Goal: Information Seeking & Learning: Learn about a topic

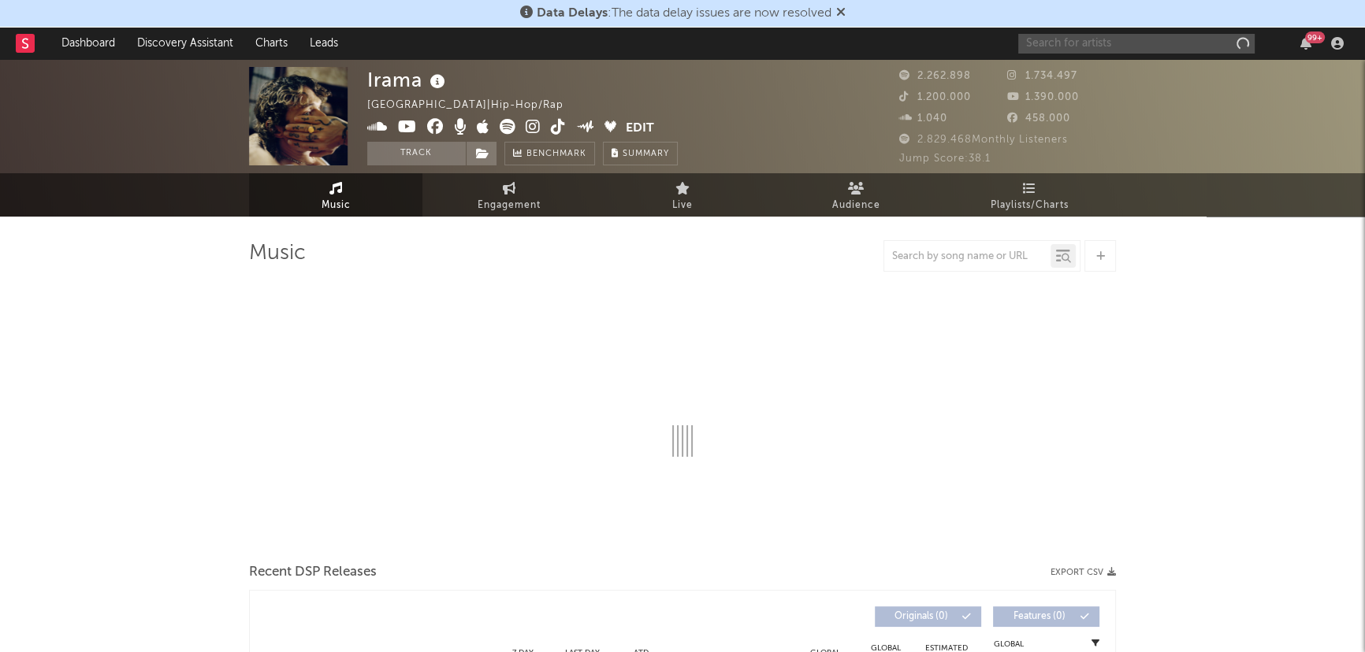
click at [1083, 47] on input "text" at bounding box center [1136, 44] width 236 height 20
type input "rondoda"
select select "6m"
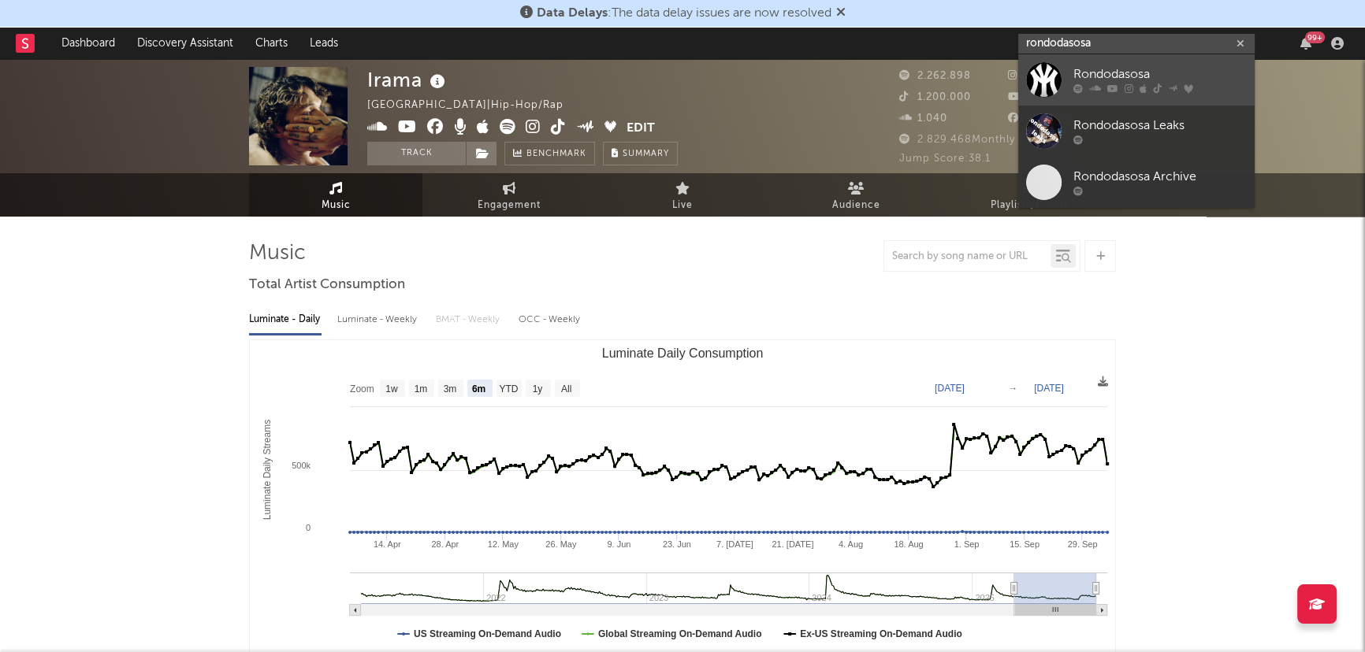
type input "rondodasosa"
click at [1122, 80] on div "Rondodasosa" at bounding box center [1159, 74] width 173 height 19
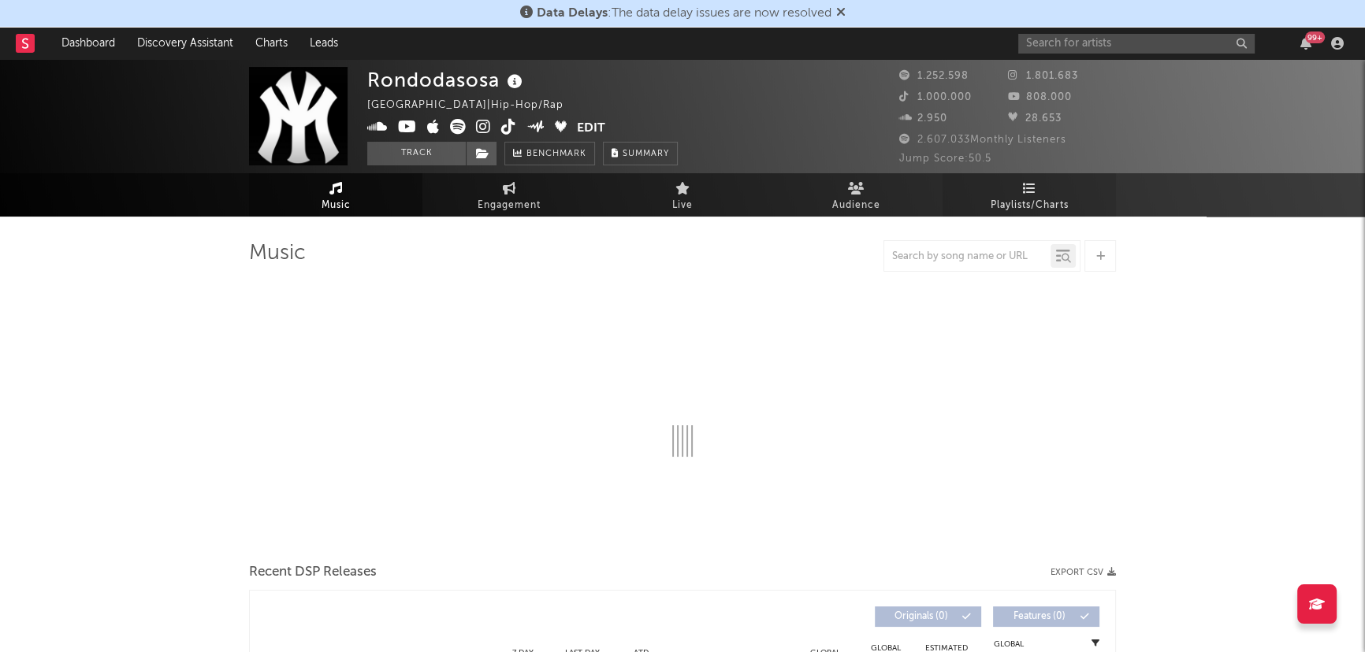
click at [1018, 201] on span "Playlists/Charts" at bounding box center [1030, 205] width 78 height 19
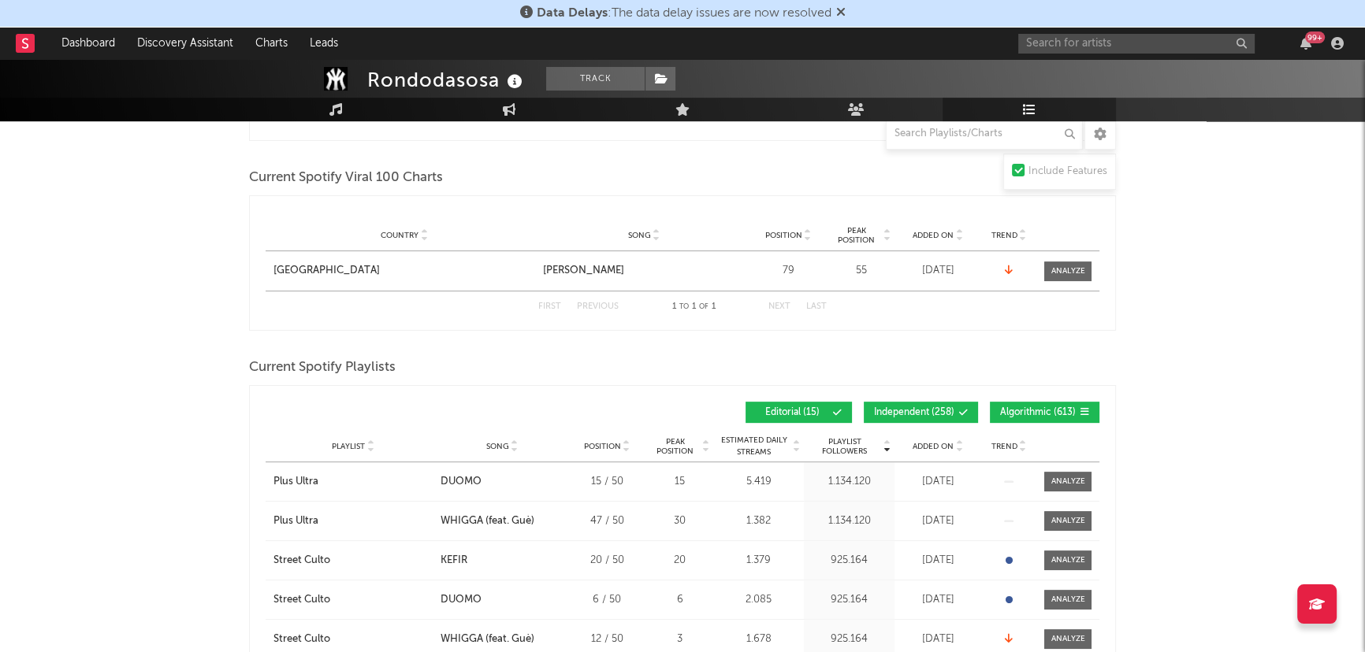
scroll to position [788, 0]
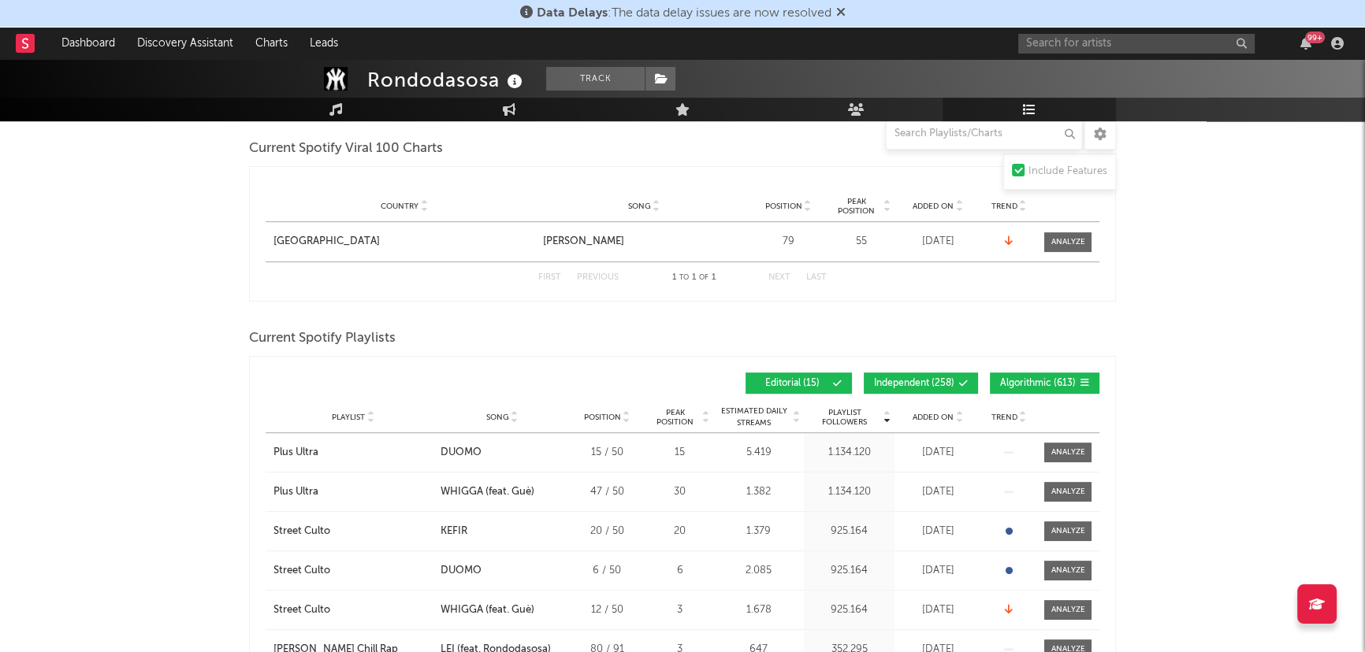
click at [950, 382] on span "Independent ( 258 )" at bounding box center [914, 383] width 80 height 9
click at [1040, 385] on span "Algorithmic ( 613 )" at bounding box center [1038, 383] width 76 height 9
click at [956, 411] on icon at bounding box center [959, 414] width 8 height 6
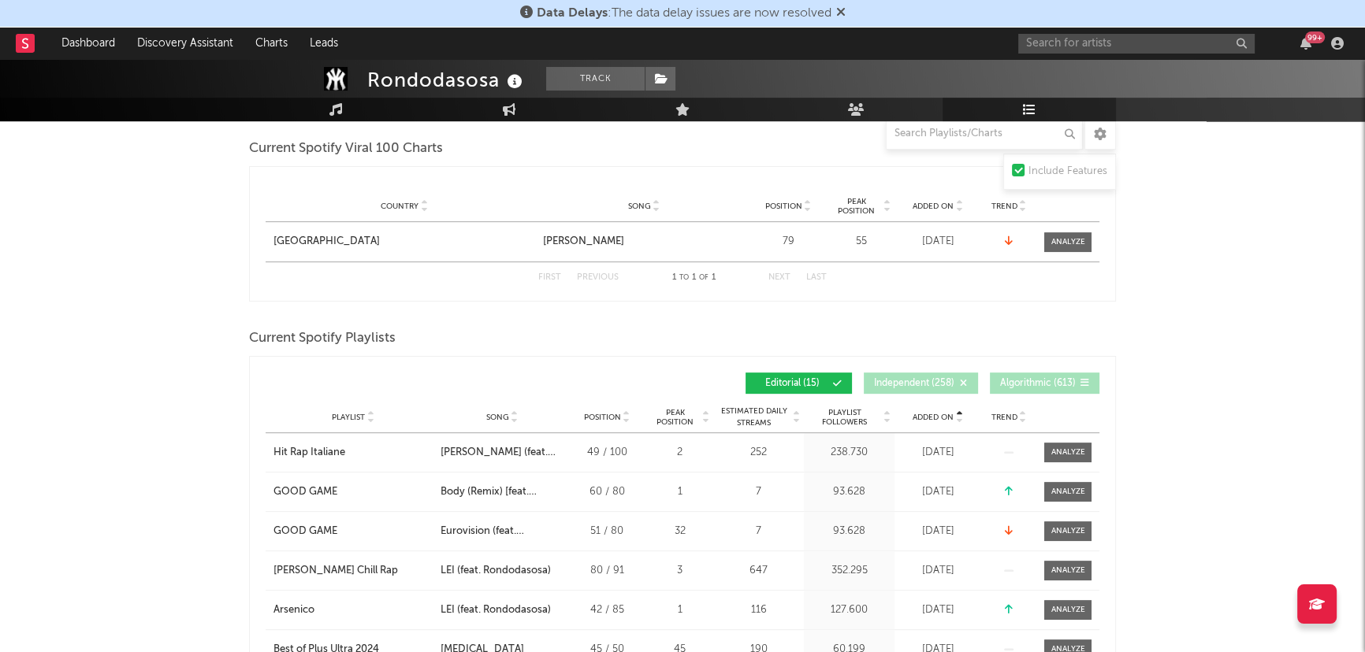
click at [956, 411] on icon at bounding box center [959, 414] width 8 height 6
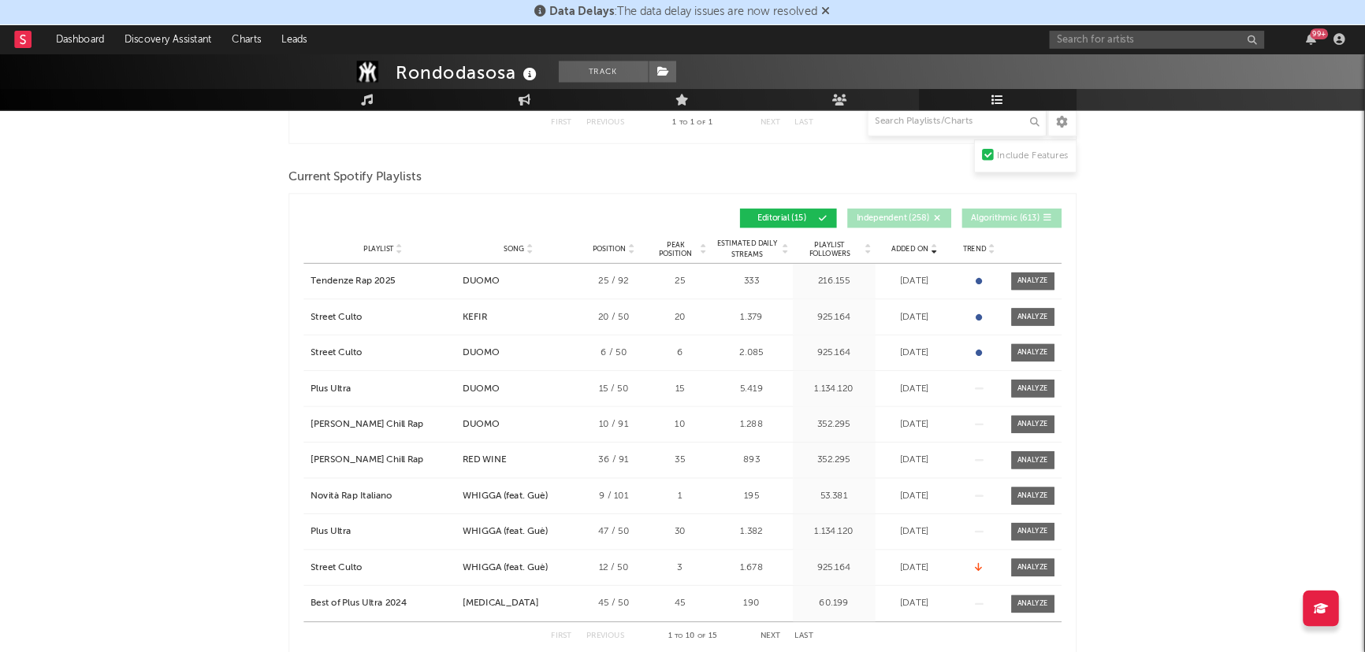
scroll to position [931, 0]
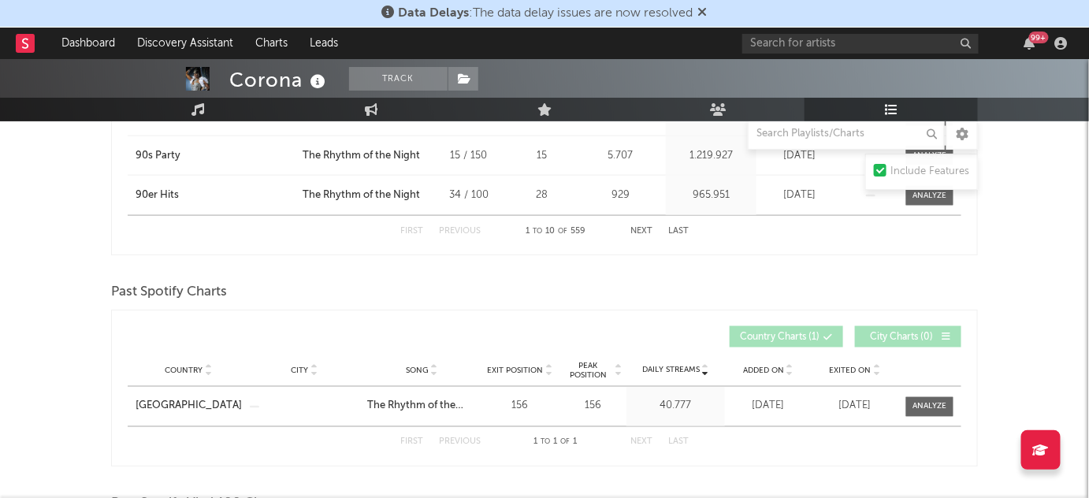
scroll to position [645, 0]
